Goal: Navigation & Orientation: Go to known website

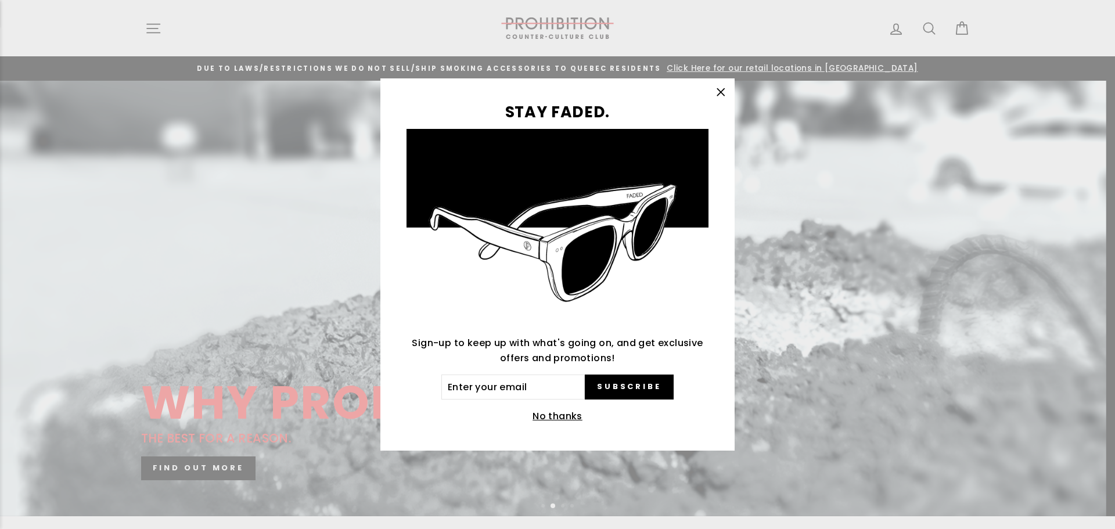
click at [719, 87] on icon "button" at bounding box center [721, 92] width 16 height 16
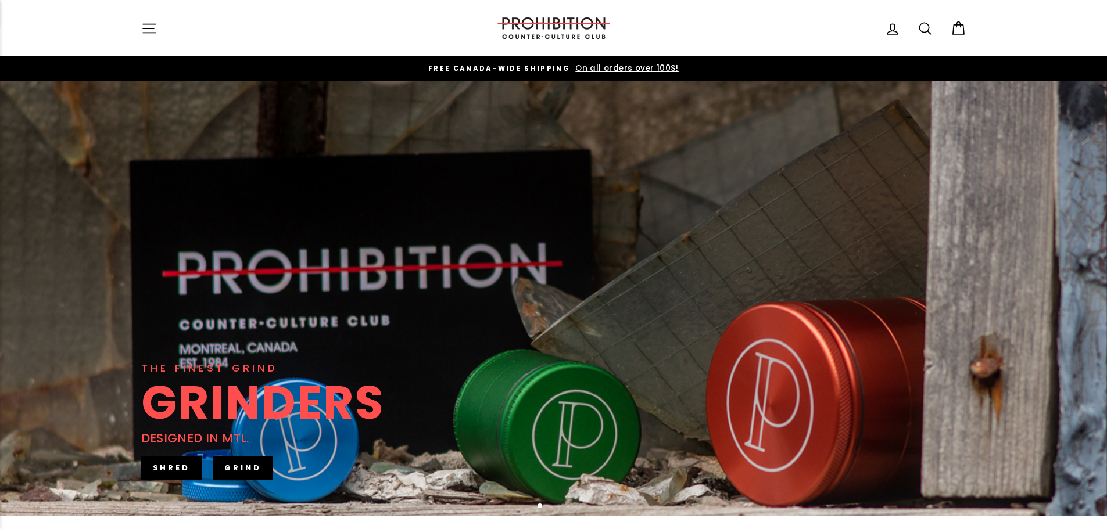
click at [145, 27] on icon "button" at bounding box center [149, 28] width 16 height 16
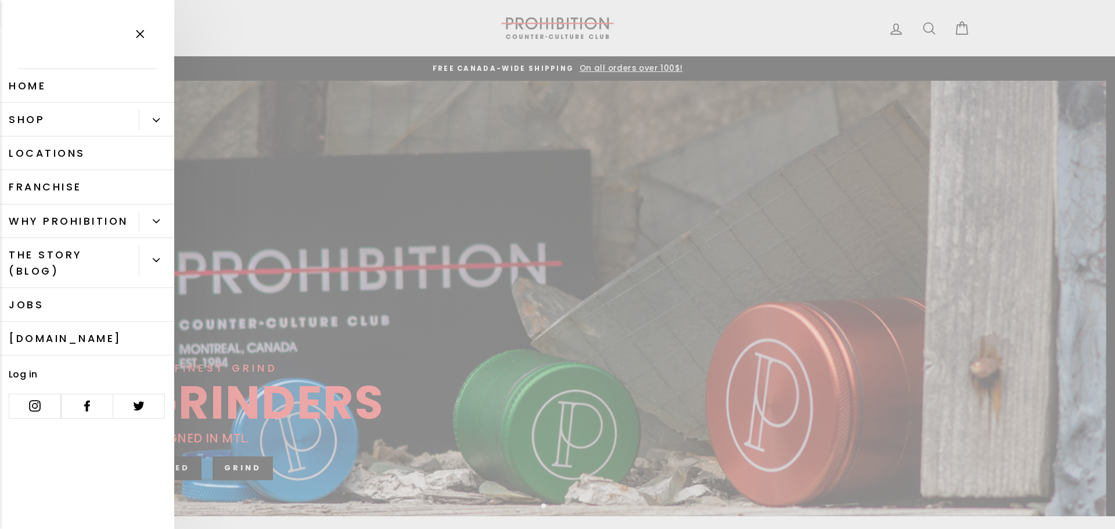
click at [28, 88] on link "Home" at bounding box center [87, 86] width 174 height 34
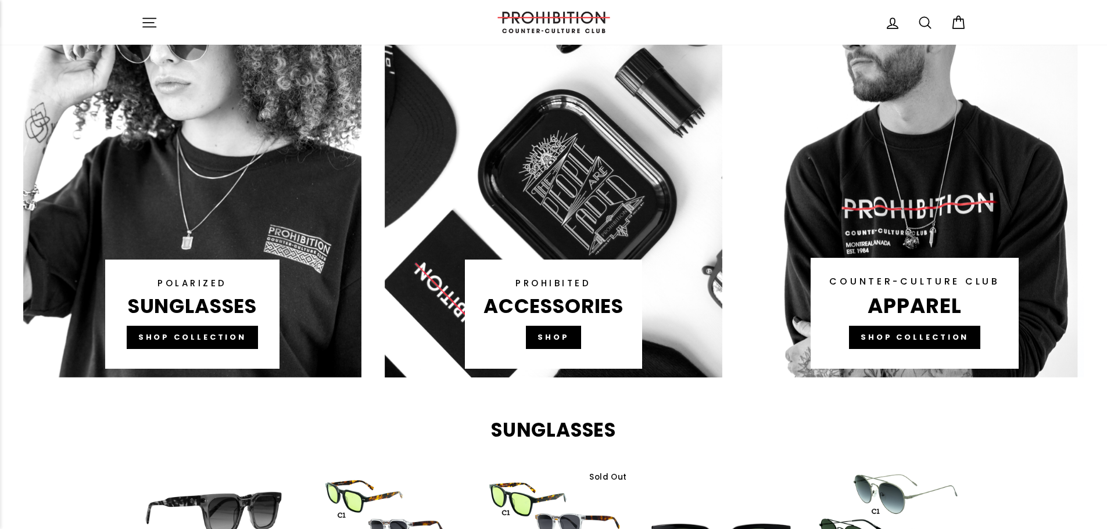
scroll to position [755, 0]
